Goal: Find contact information: Find contact information

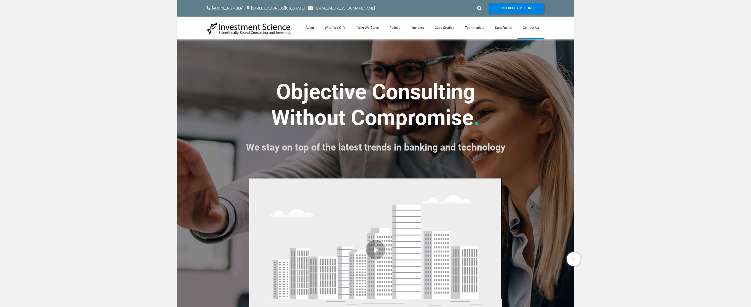
click at [531, 29] on link "Contact Us" at bounding box center [531, 28] width 27 height 22
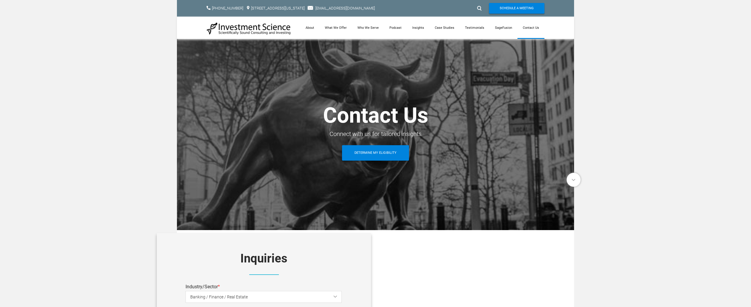
click at [246, 27] on img at bounding box center [249, 28] width 84 height 13
